Goal: Task Accomplishment & Management: Manage account settings

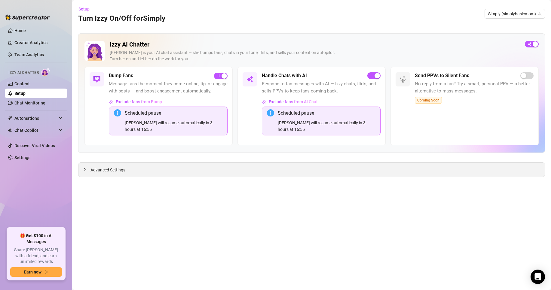
click at [124, 167] on span "Advanced Settings" at bounding box center [108, 170] width 35 height 7
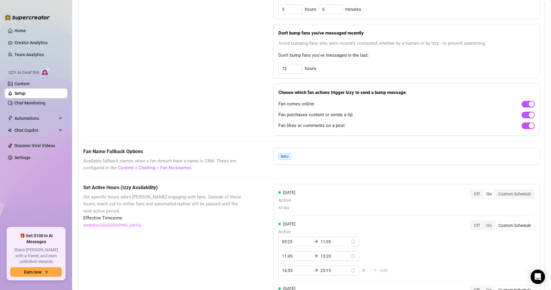
scroll to position [391, 0]
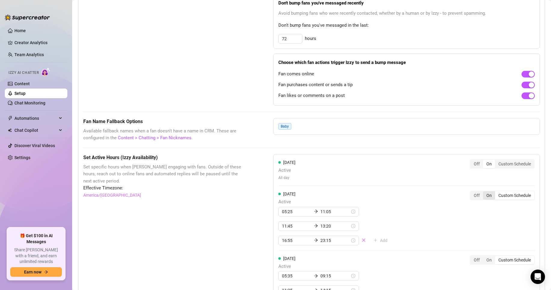
click at [486, 199] on div "On" at bounding box center [489, 196] width 12 height 8
click at [485, 192] on input "On" at bounding box center [485, 192] width 0 height 0
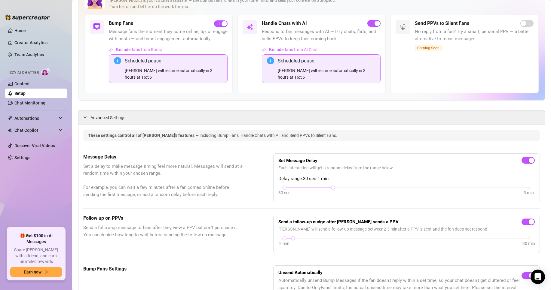
scroll to position [0, 0]
